Goal: Navigation & Orientation: Understand site structure

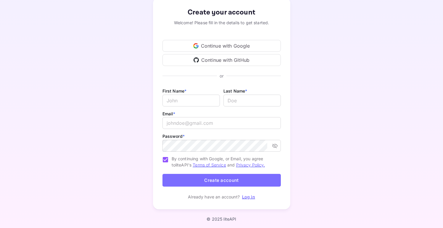
scroll to position [36, 0]
click at [246, 197] on link "Log in" at bounding box center [248, 196] width 13 height 5
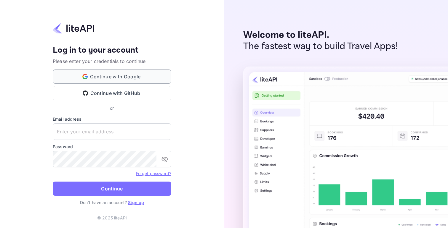
click at [116, 78] on button "Continue with Google" at bounding box center [112, 77] width 118 height 14
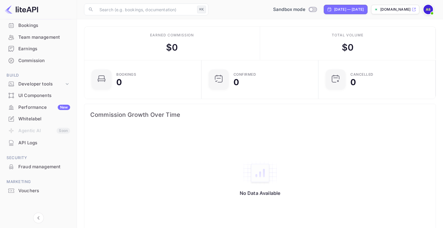
scroll to position [45, 0]
click at [35, 43] on div "Earnings" at bounding box center [39, 48] width 70 height 12
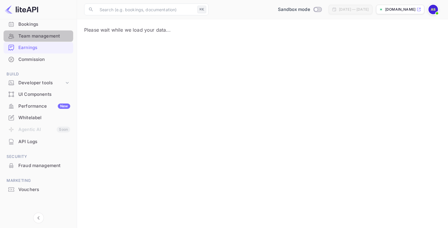
click at [38, 33] on div "Team management" at bounding box center [44, 36] width 52 height 7
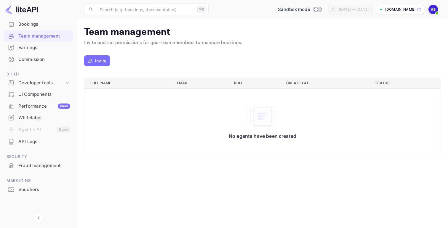
click at [31, 94] on div "UI Components" at bounding box center [44, 94] width 52 height 7
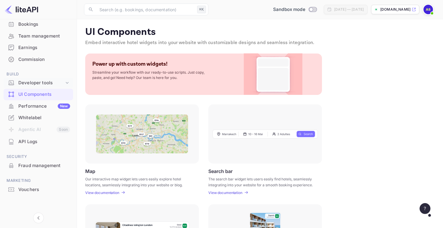
click at [40, 80] on div "Developer tools" at bounding box center [41, 83] width 46 height 7
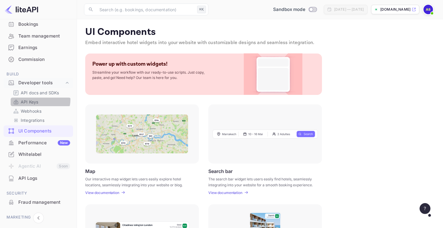
click at [33, 99] on p "API Keys" at bounding box center [29, 102] width 17 height 6
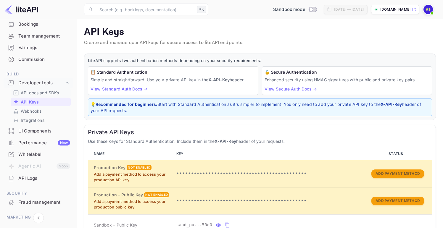
click at [46, 94] on p "API docs and SDKs" at bounding box center [40, 93] width 38 height 6
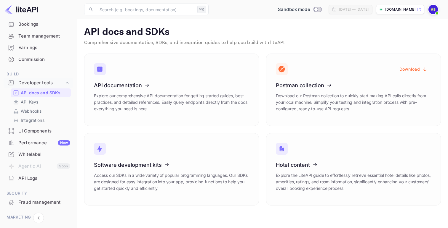
click at [33, 133] on div "UI Components" at bounding box center [44, 131] width 52 height 7
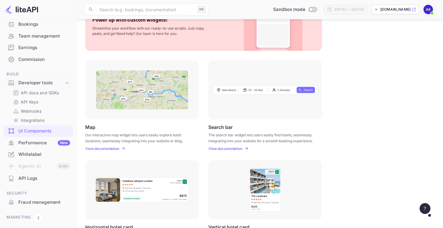
scroll to position [58, 0]
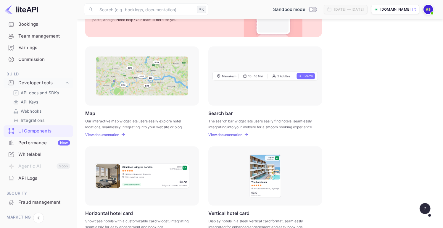
click at [413, 10] on icon at bounding box center [414, 9] width 4 height 4
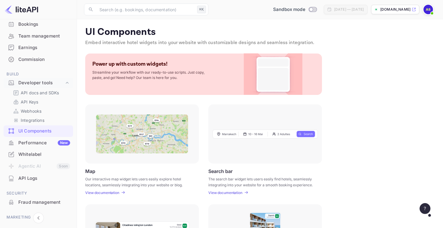
scroll to position [0, 0]
click at [37, 154] on div "Whitelabel" at bounding box center [44, 154] width 52 height 7
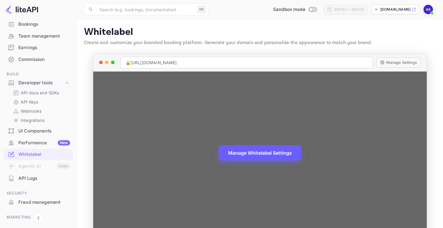
click at [271, 152] on button "Manage Whitelabel Settings" at bounding box center [260, 152] width 83 height 15
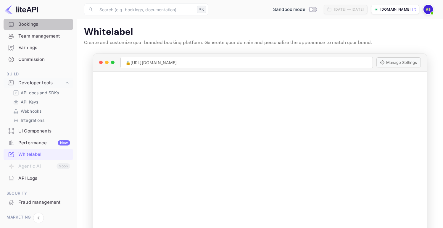
click at [39, 25] on div "Bookings" at bounding box center [44, 24] width 52 height 7
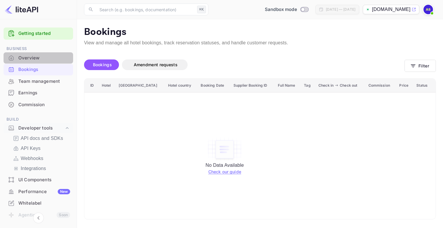
click at [44, 58] on div "Overview" at bounding box center [44, 58] width 52 height 7
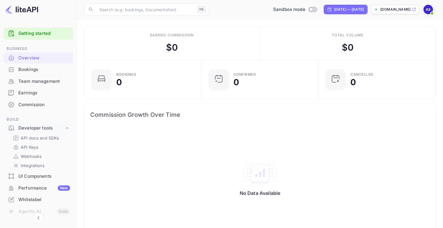
click at [21, 10] on img at bounding box center [21, 9] width 33 height 9
click at [430, 12] on span at bounding box center [432, 13] width 6 height 6
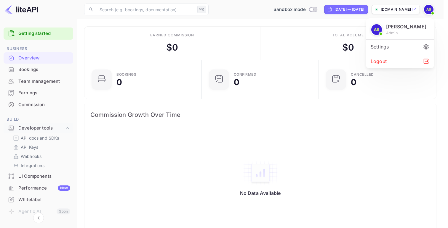
click at [398, 63] on div "Logout" at bounding box center [400, 61] width 68 height 14
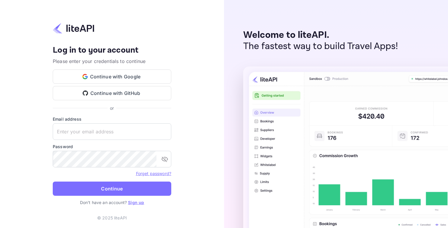
click at [140, 205] on link "Sign up" at bounding box center [136, 202] width 16 height 5
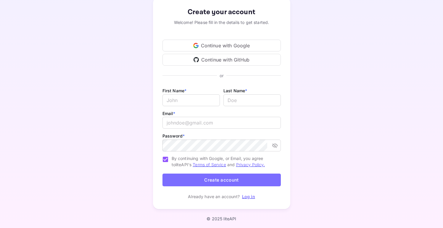
scroll to position [36, 0]
click at [247, 195] on link "Log in" at bounding box center [248, 196] width 13 height 5
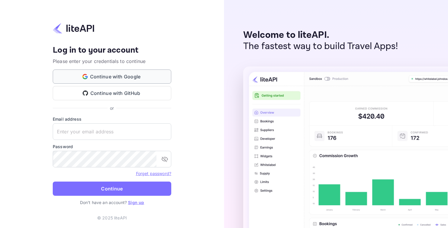
click at [105, 77] on button "Continue with Google" at bounding box center [112, 77] width 118 height 14
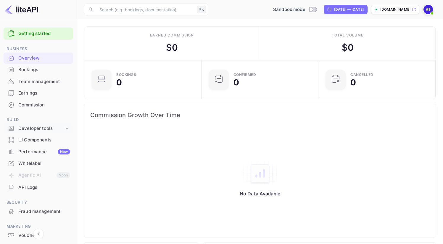
click at [67, 129] on icon at bounding box center [67, 128] width 6 height 6
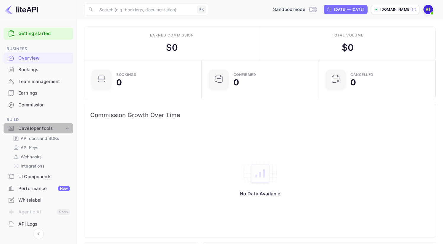
click at [66, 129] on icon at bounding box center [67, 128] width 6 height 6
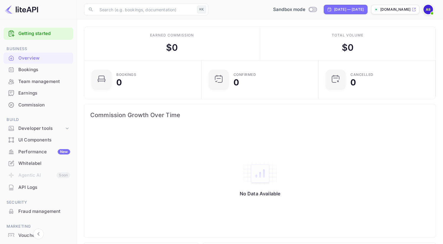
click at [104, 45] on div "Earned commission $ 0" at bounding box center [172, 43] width 176 height 33
